Goal: Task Accomplishment & Management: Manage account settings

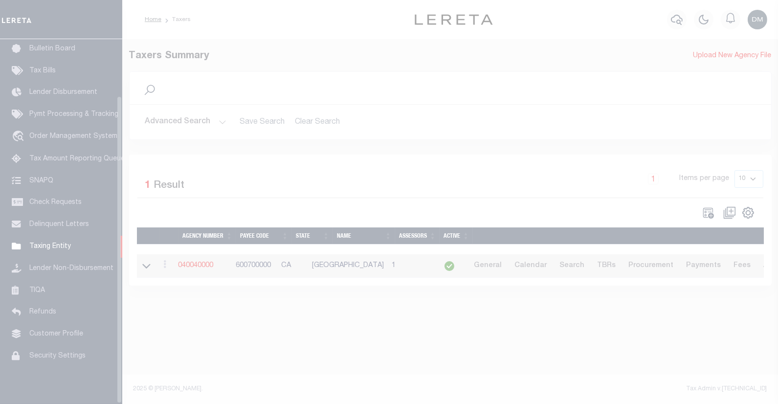
scroll to position [67, 0]
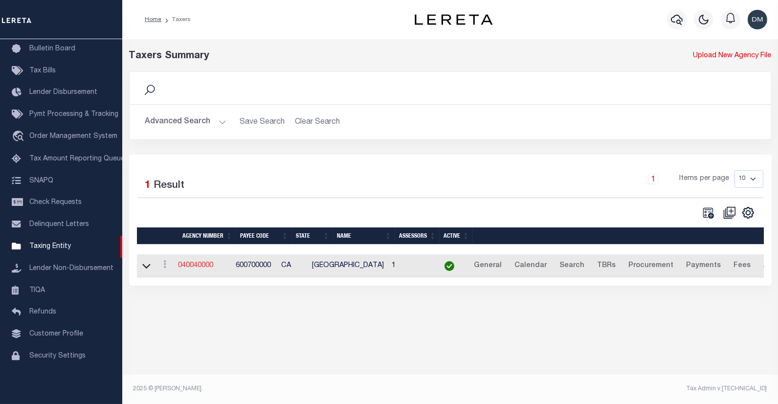
click at [196, 265] on link "040040000" at bounding box center [196, 265] width 35 height 7
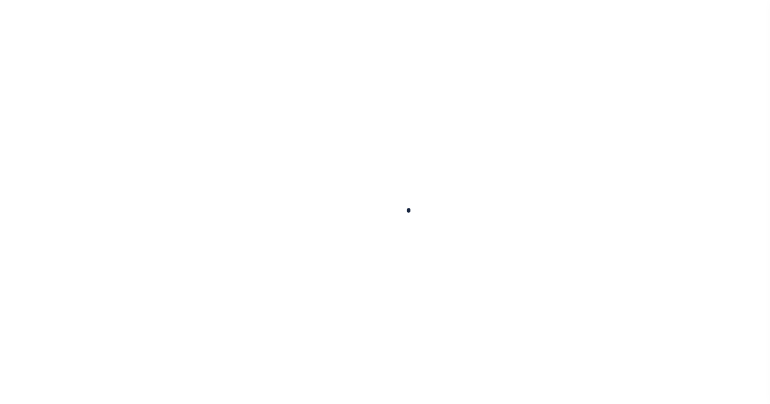
select select
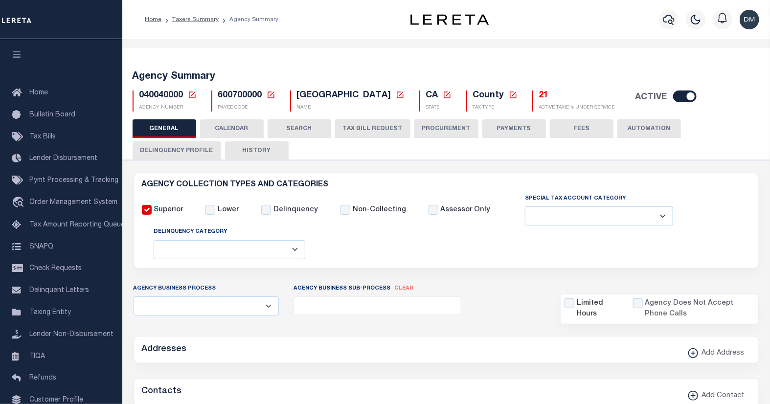
checkbox input "false"
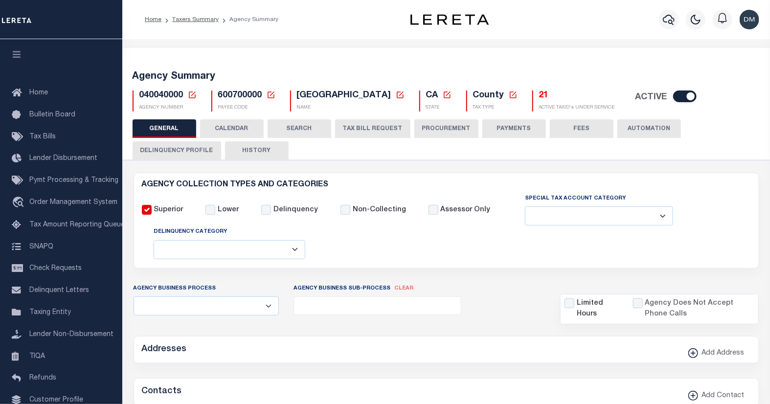
type input "600700000"
